Goal: Find specific page/section: Find specific page/section

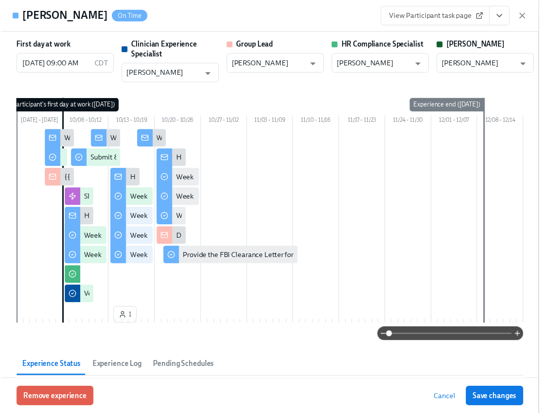
scroll to position [1630, 0]
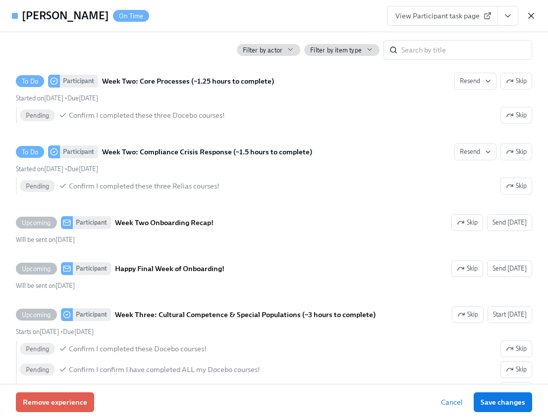
click at [528, 13] on icon "button" at bounding box center [531, 16] width 10 height 10
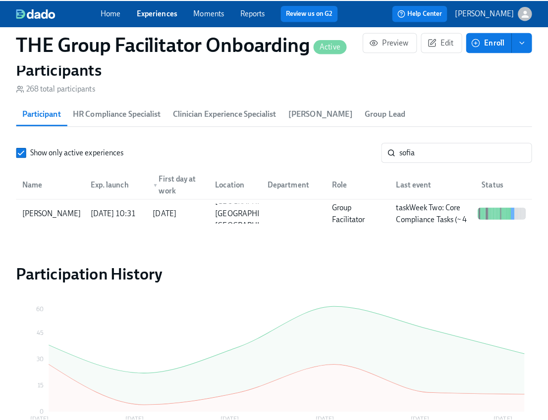
scroll to position [0, 14344]
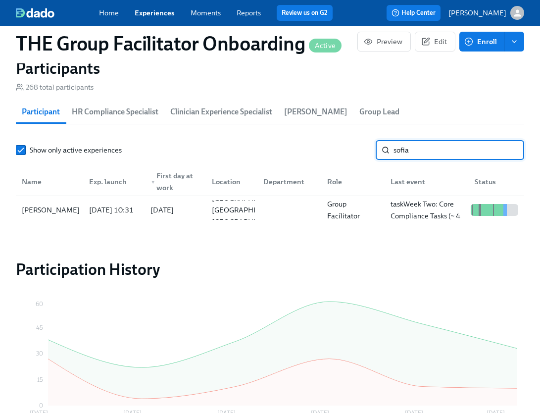
click at [437, 156] on input "sofia" at bounding box center [459, 150] width 131 height 20
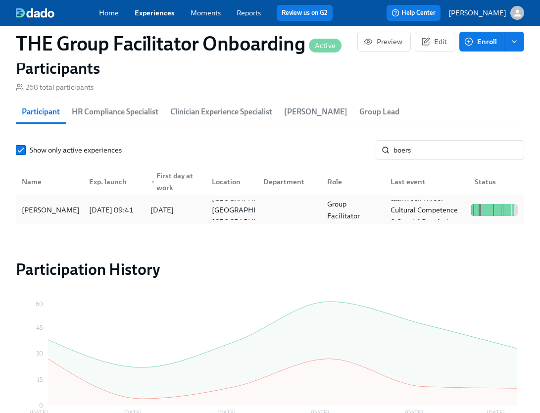
click at [91, 216] on div "[DATE] 09:41" at bounding box center [111, 210] width 52 height 12
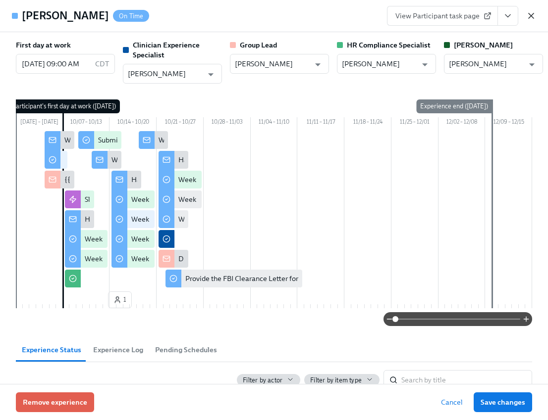
click at [535, 13] on icon "button" at bounding box center [531, 16] width 10 height 10
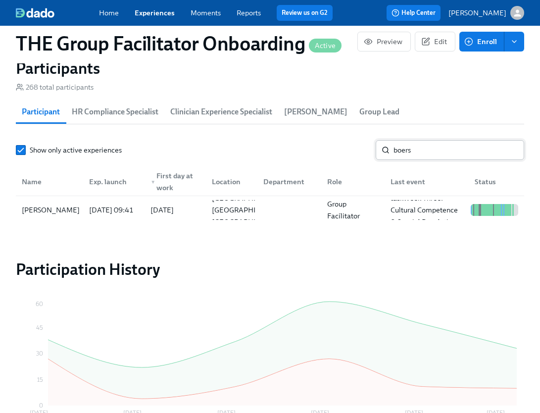
click at [432, 151] on input "boers" at bounding box center [459, 150] width 131 height 20
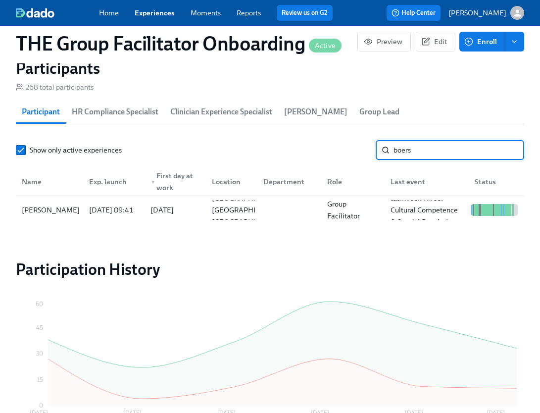
click at [432, 151] on input "boers" at bounding box center [459, 150] width 131 height 20
type input "xak"
click at [74, 211] on div "[PERSON_NAME]" at bounding box center [51, 210] width 66 height 12
